Goal: Task Accomplishment & Management: Manage account settings

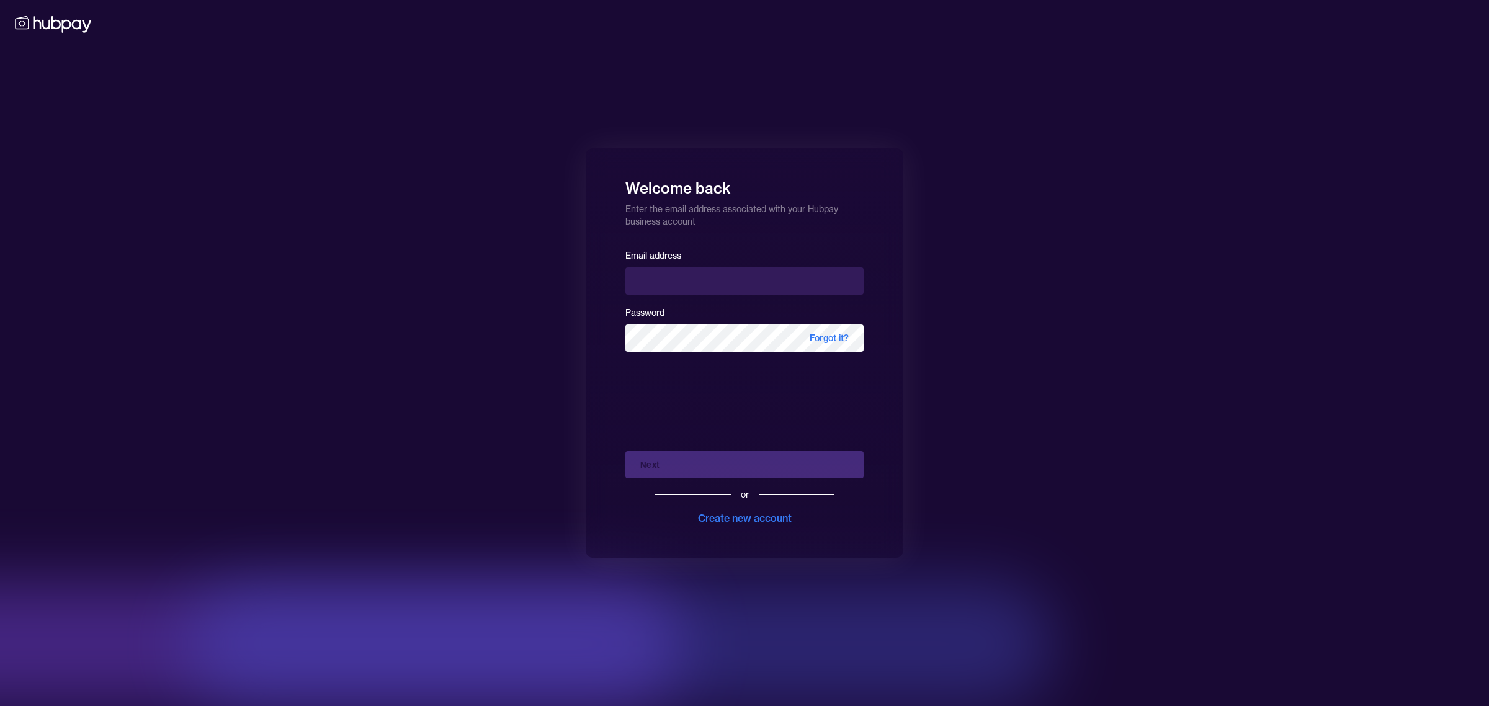
click at [661, 279] on input "email" at bounding box center [744, 280] width 238 height 27
drag, startPoint x: 700, startPoint y: 280, endPoint x: 537, endPoint y: 293, distance: 163.7
click at [537, 293] on div "Welcome back Enter the email address associated with your Hubpay business accou…" at bounding box center [744, 353] width 1489 height 706
type input "**********"
click at [679, 472] on button "Next" at bounding box center [744, 464] width 238 height 27
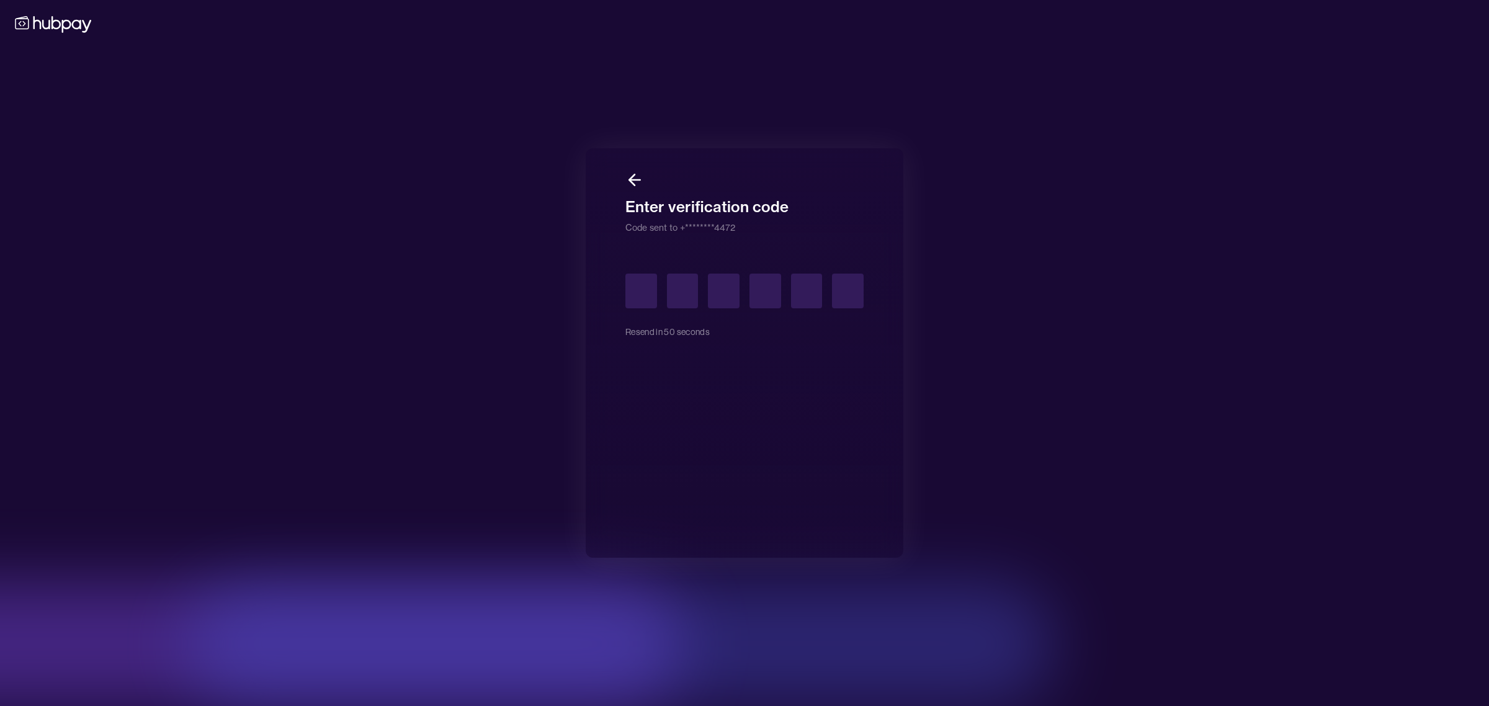
type input "*"
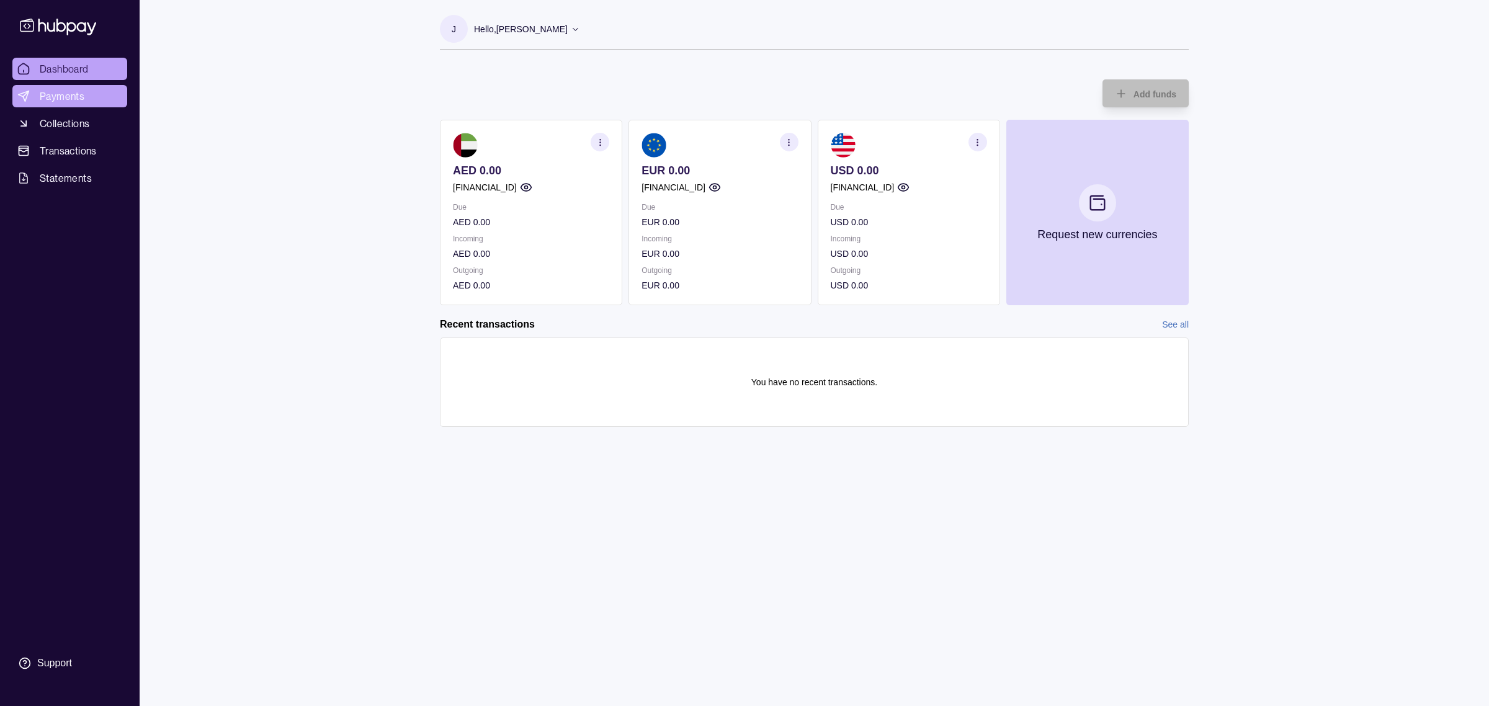
click at [63, 98] on span "Payments" at bounding box center [62, 96] width 45 height 15
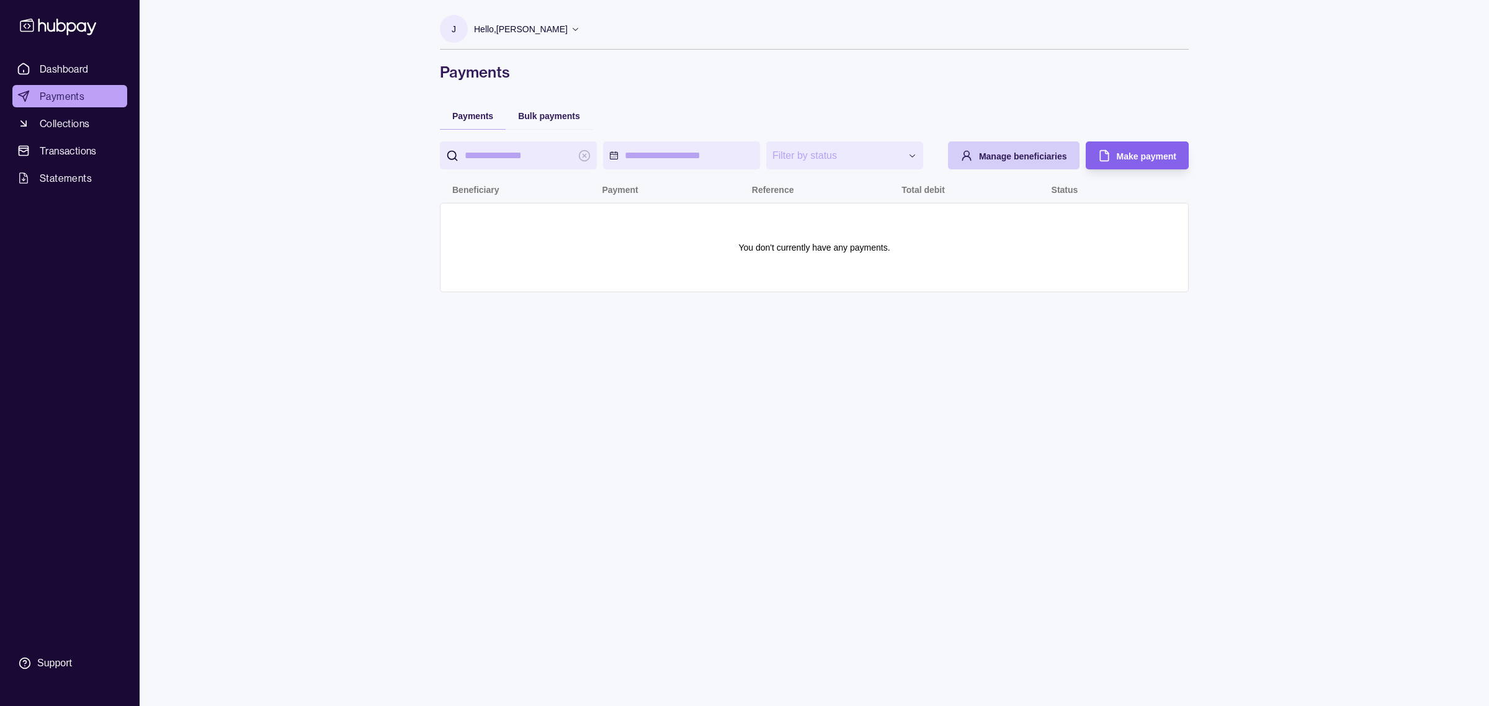
click at [1030, 163] on div "Manage beneficiaries" at bounding box center [1023, 155] width 88 height 15
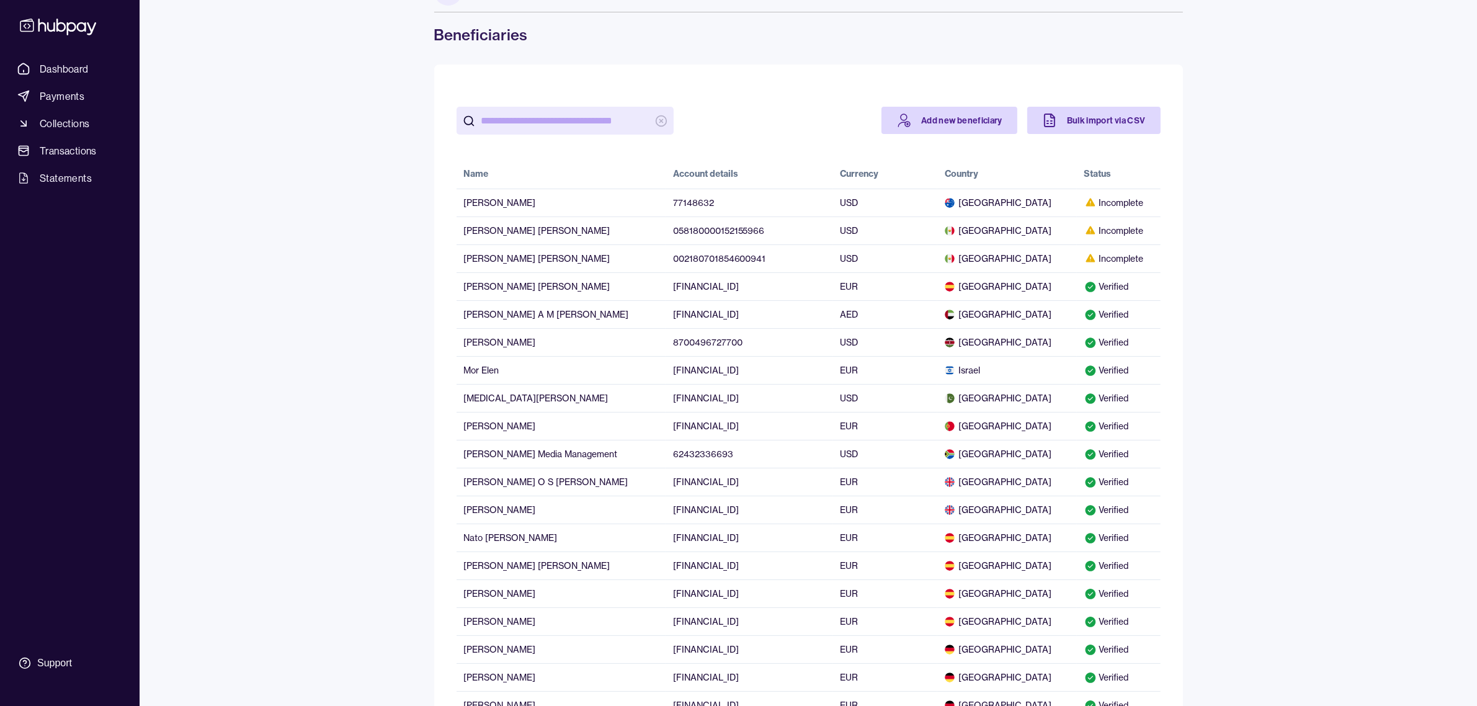
scroll to position [490, 0]
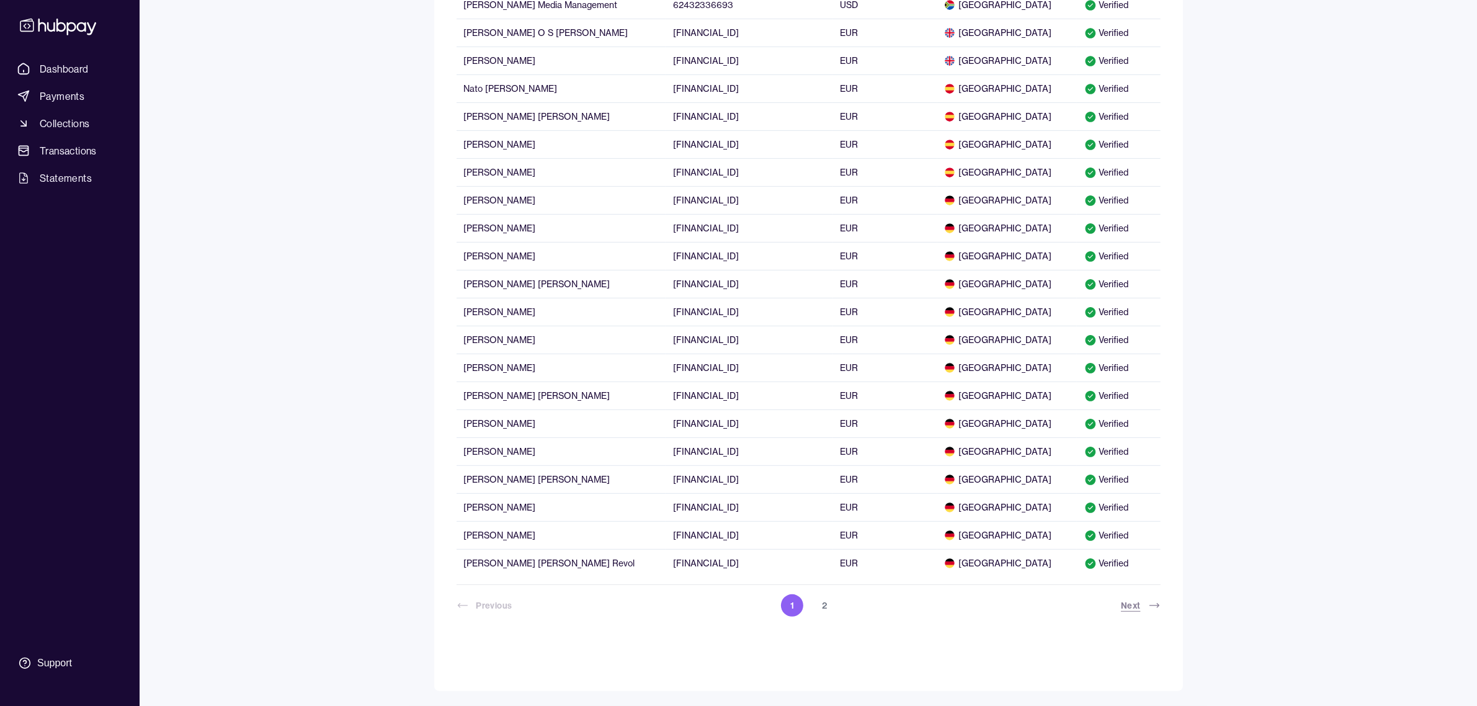
click at [1151, 605] on icon at bounding box center [1154, 605] width 12 height 12
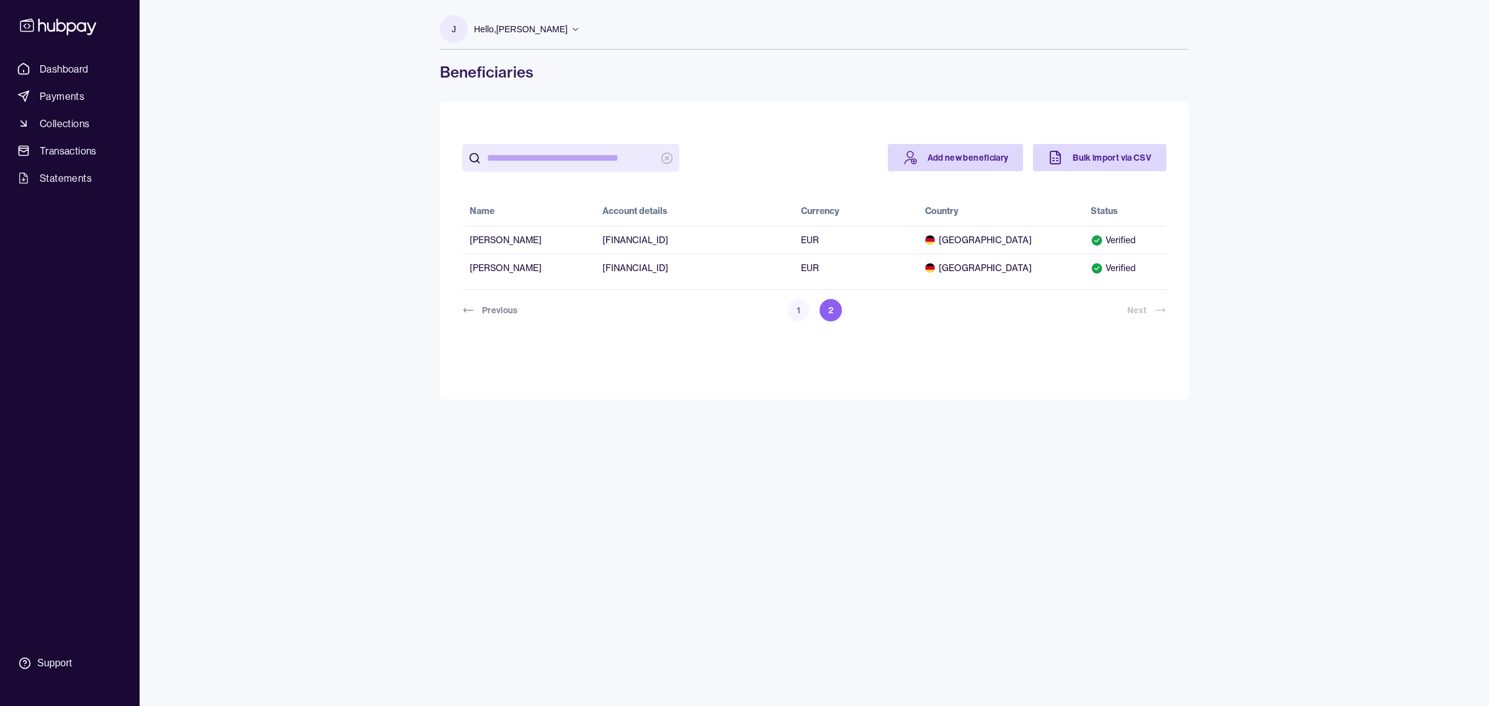
click at [800, 306] on button "1" at bounding box center [798, 310] width 22 height 22
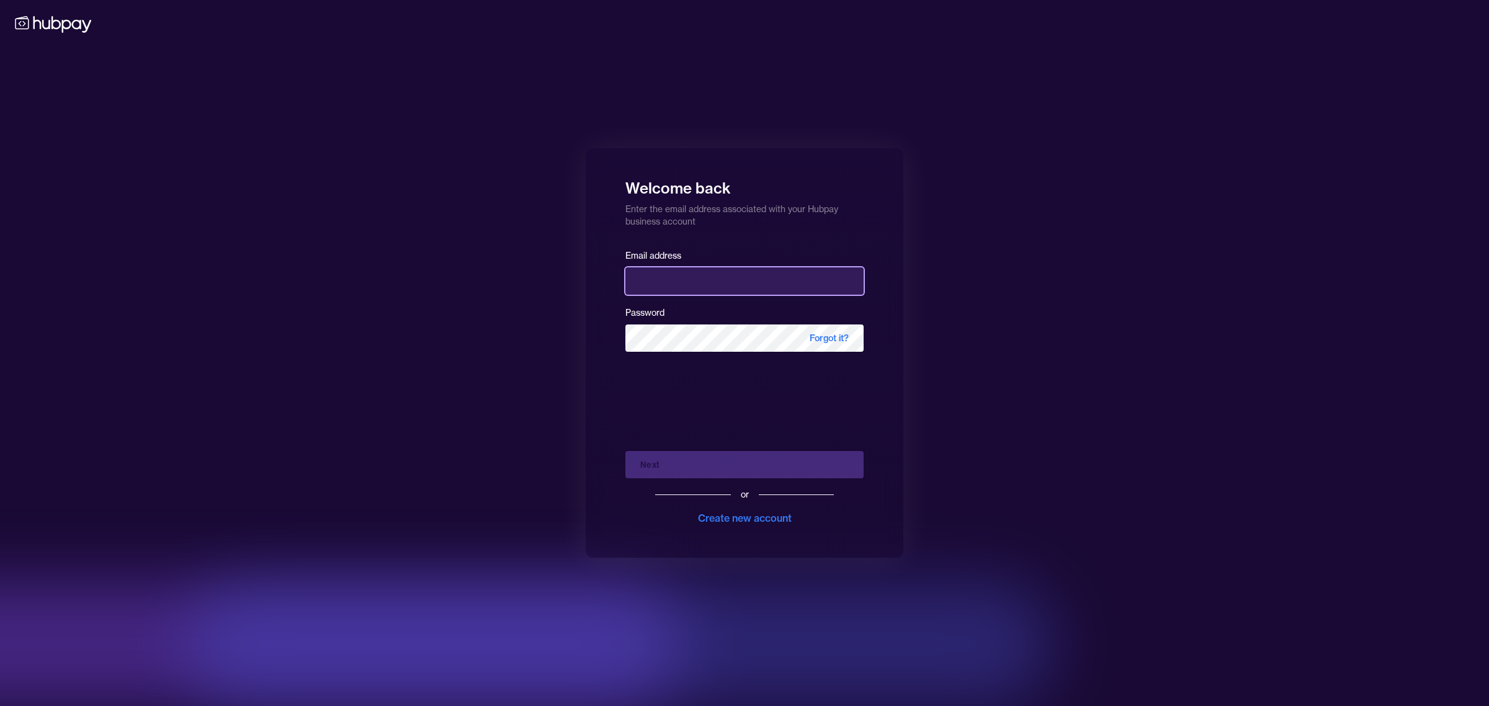
click at [739, 269] on input "email" at bounding box center [744, 280] width 238 height 27
type input "**********"
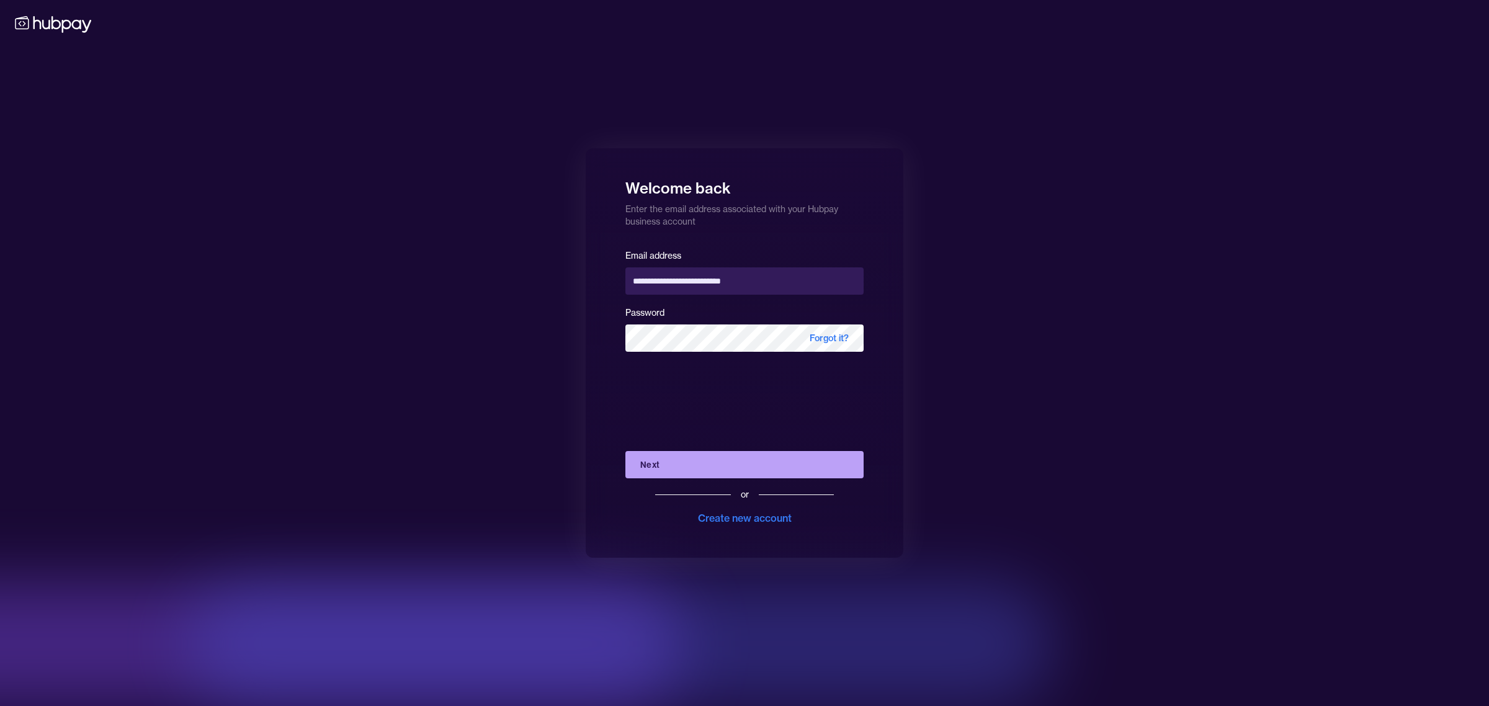
click at [672, 459] on button "Next" at bounding box center [744, 464] width 238 height 27
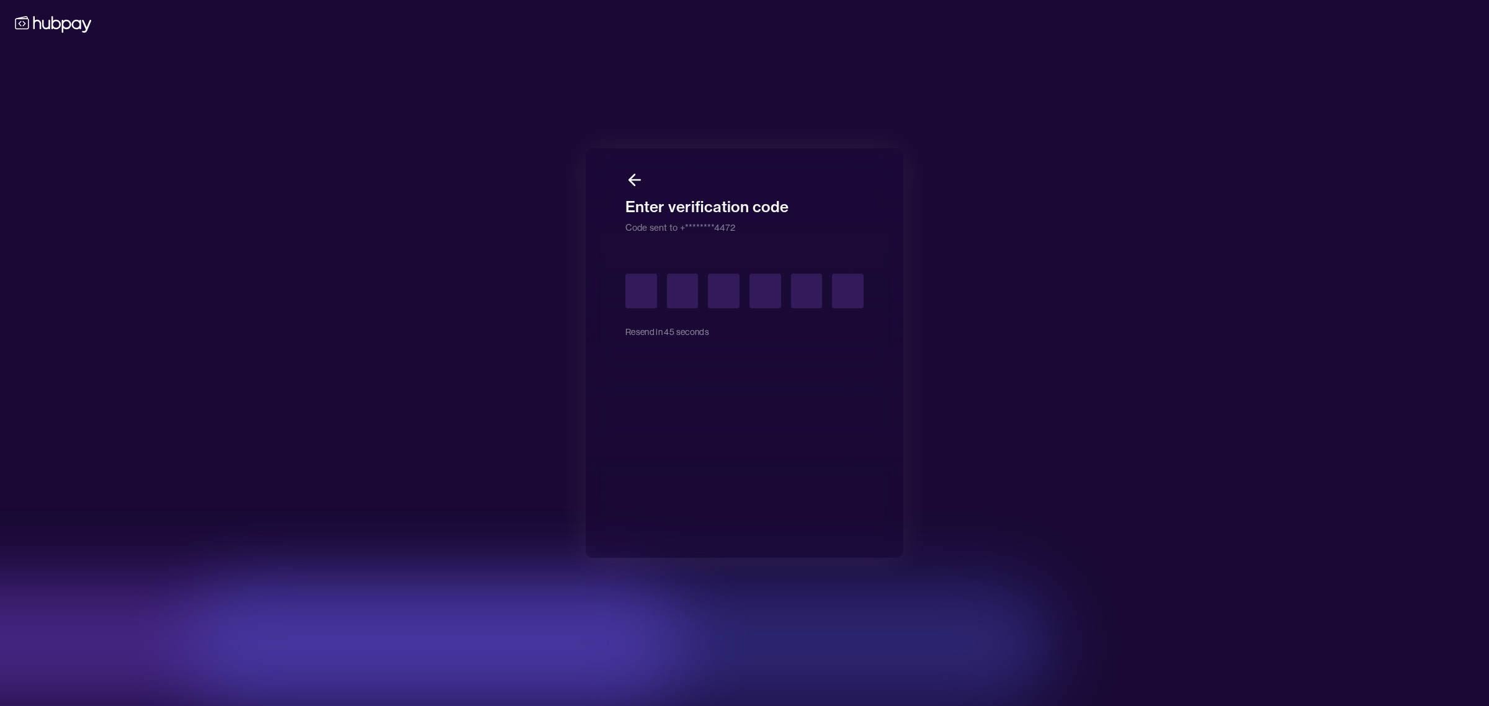
type input "*"
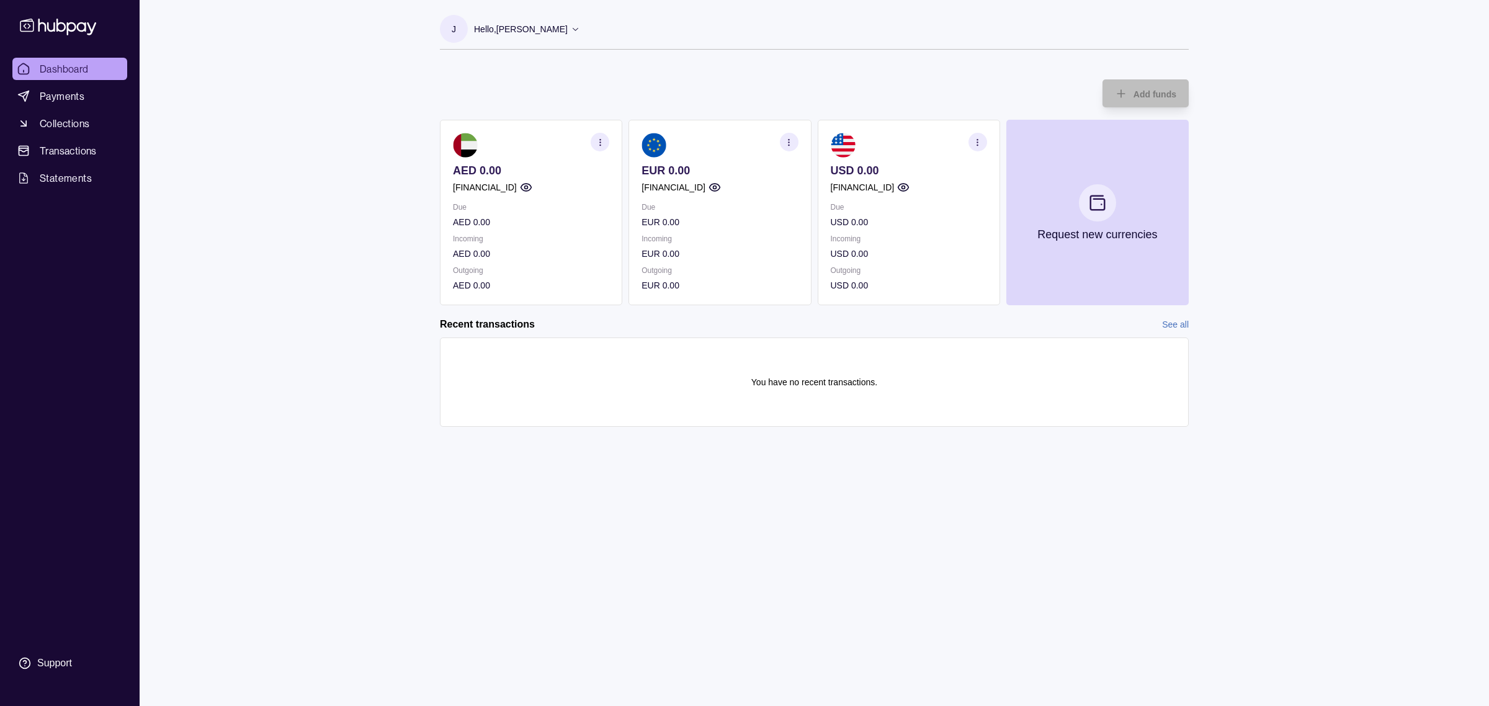
click at [942, 262] on div "Due USD 0.00 Incoming USD 0.00 Outgoing USD 0.00" at bounding box center [909, 246] width 156 height 92
click at [982, 145] on section "button" at bounding box center [977, 142] width 19 height 19
click at [893, 141] on link "View transactions" at bounding box center [886, 142] width 68 height 14
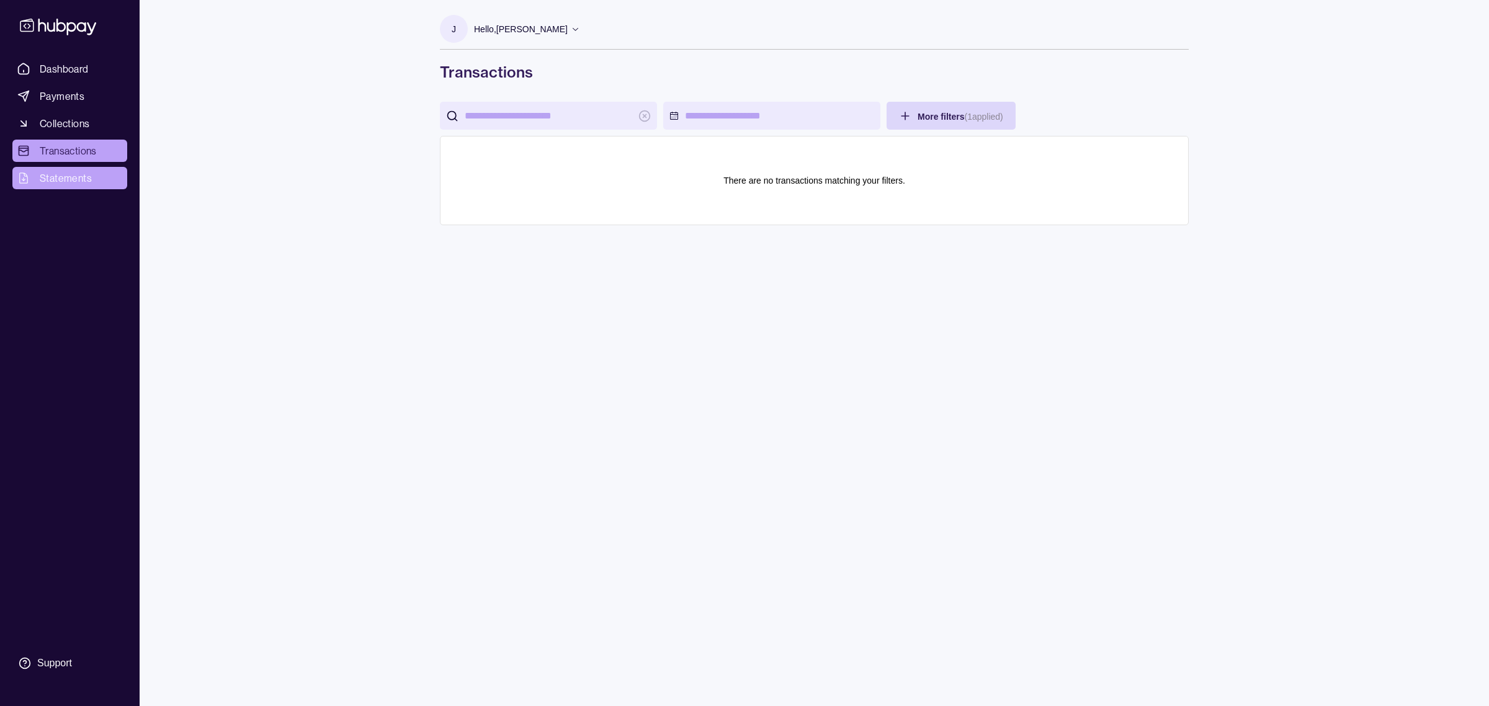
click at [84, 188] on link "Statements" at bounding box center [69, 178] width 115 height 22
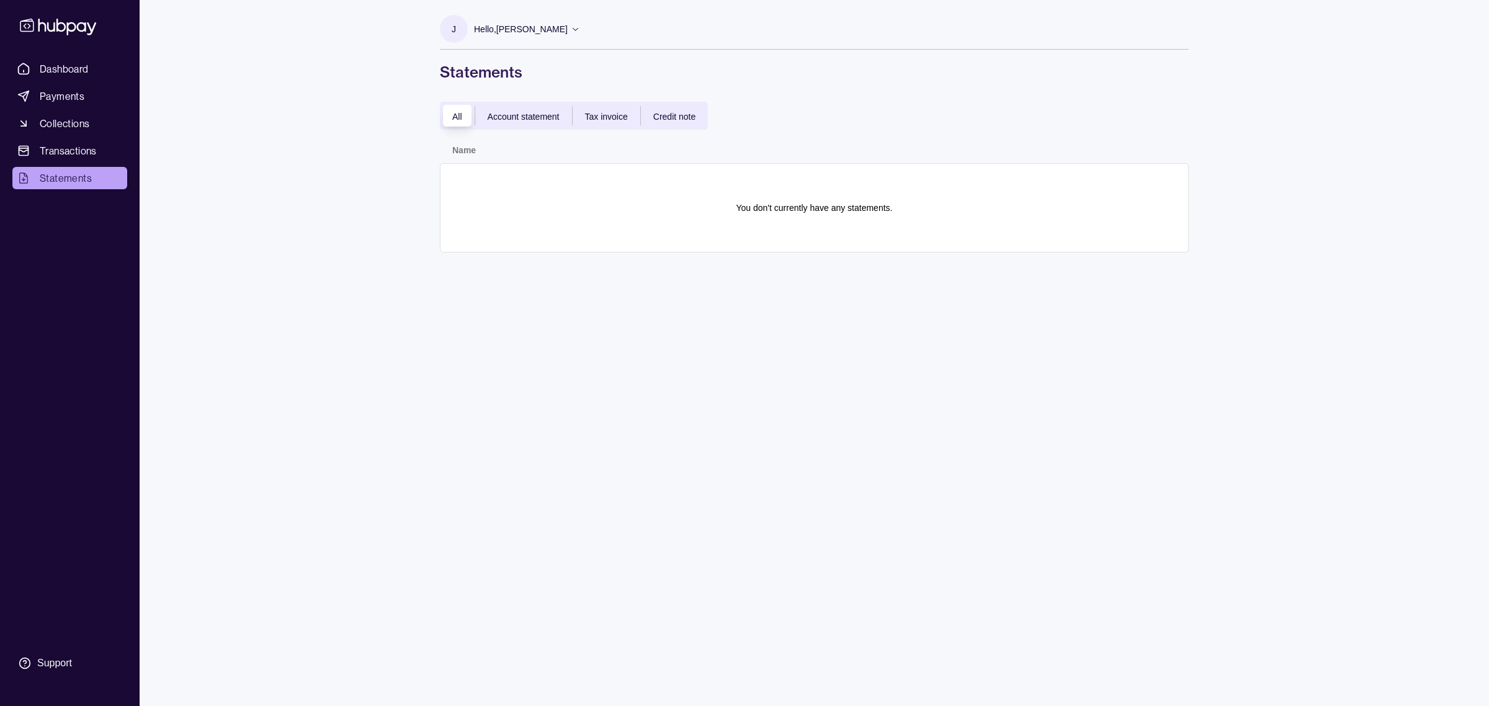
click at [525, 115] on span "Account statement" at bounding box center [524, 117] width 72 height 10
click at [593, 119] on span "Tax invoice" at bounding box center [606, 117] width 43 height 10
click at [692, 123] on div "All Account statement Tax invoice Credit note" at bounding box center [574, 116] width 268 height 28
click at [526, 32] on p "Hello, [PERSON_NAME]" at bounding box center [521, 29] width 94 height 14
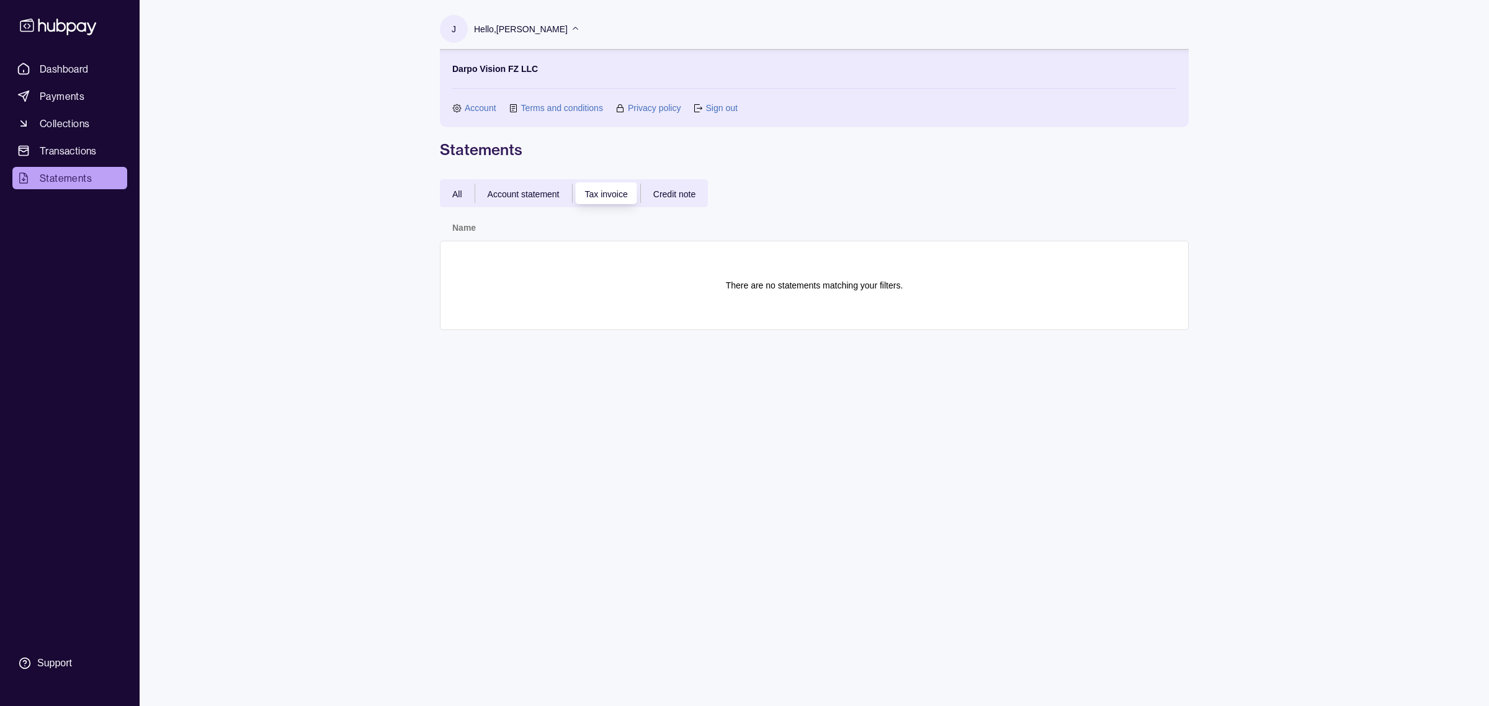
click at [711, 106] on link "Sign out" at bounding box center [721, 108] width 32 height 14
